Goal: Transaction & Acquisition: Purchase product/service

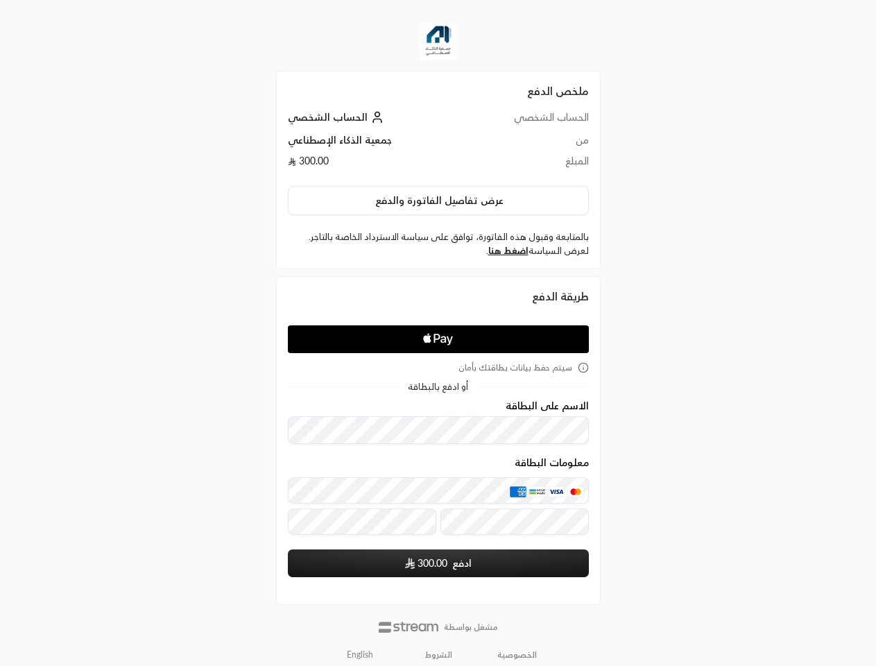
click at [438, 333] on icon "Apple Logo" at bounding box center [438, 339] width 142 height 25
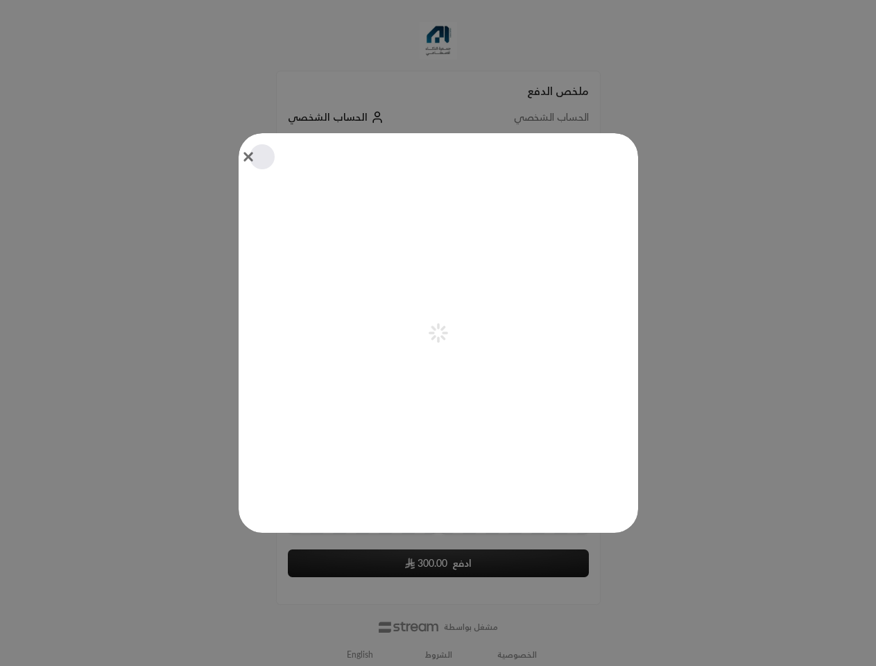
click at [438, 201] on div "Pay with Apple Pay" at bounding box center [439, 333] width 400 height 400
click at [508, 250] on div "Pay with Apple Pay" at bounding box center [439, 333] width 400 height 400
click at [436, 339] on icon "aria-label-from-constructor" at bounding box center [433, 337] width 5 height 5
click at [438, 368] on div "Pay with Apple Pay" at bounding box center [439, 333] width 400 height 400
click at [360, 655] on div at bounding box center [438, 333] width 876 height 666
